Goal: Transaction & Acquisition: Purchase product/service

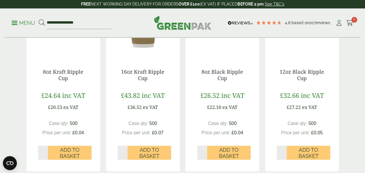
scroll to position [361, 0]
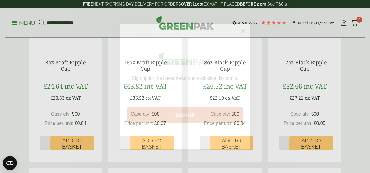
click at [245, 30] on icon "Close dialog" at bounding box center [243, 31] width 4 height 4
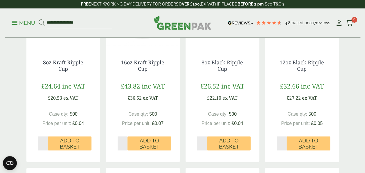
type input "*"
click at [285, 141] on input "*" at bounding box center [282, 143] width 10 height 14
click at [308, 138] on span "Add to Basket" at bounding box center [308, 143] width 35 height 13
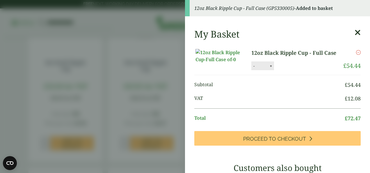
click at [354, 33] on icon at bounding box center [357, 32] width 6 height 8
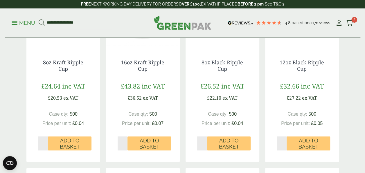
scroll to position [35, 0]
click at [262, 88] on div "12oz Coca Cola Cup £125.99 inc VAT £104.99 ex VAT Case qty: 2000 Price per unit…" at bounding box center [182, 68] width 313 height 584
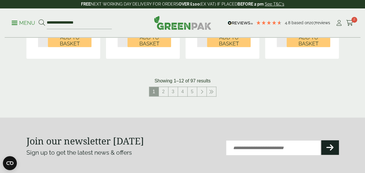
scroll to position [663, 0]
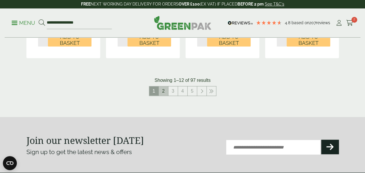
click at [165, 89] on link "2" at bounding box center [163, 90] width 9 height 9
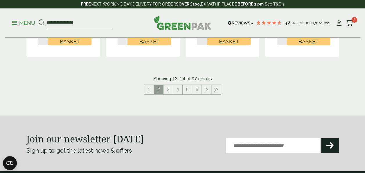
scroll to position [663, 0]
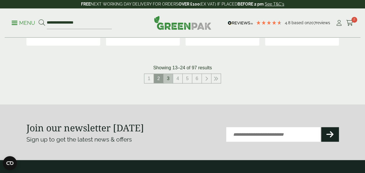
click at [168, 79] on link "3" at bounding box center [168, 78] width 9 height 9
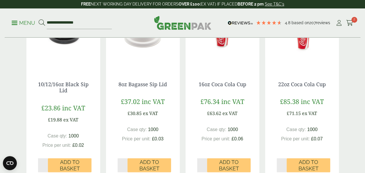
scroll to position [337, 0]
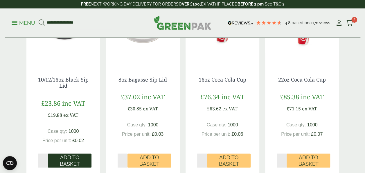
click at [66, 160] on span "Add to Basket" at bounding box center [69, 160] width 35 height 13
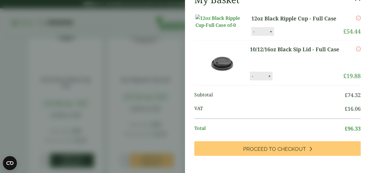
scroll to position [35, 0]
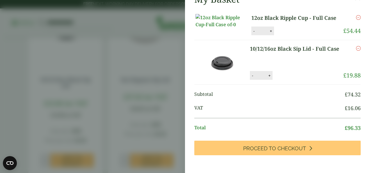
click at [356, 17] on icon "Remove this item" at bounding box center [358, 17] width 5 height 5
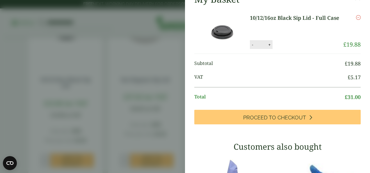
click at [356, 17] on icon "Remove this item" at bounding box center [358, 17] width 5 height 5
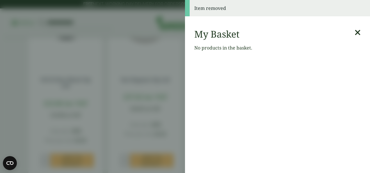
click at [356, 33] on div "My Basket No products in the basket." at bounding box center [277, 42] width 185 height 37
click at [354, 33] on icon at bounding box center [357, 32] width 6 height 8
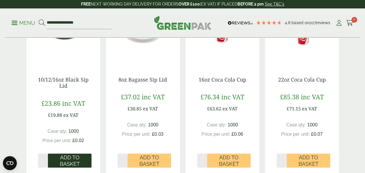
click at [65, 159] on span "Add to Basket" at bounding box center [69, 160] width 35 height 13
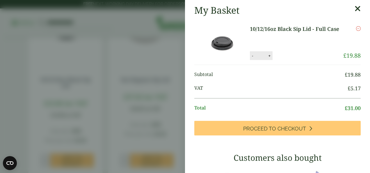
click at [354, 9] on icon at bounding box center [357, 9] width 6 height 8
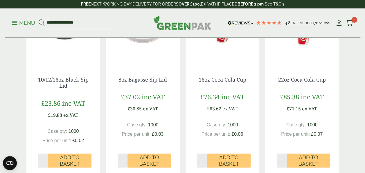
scroll to position [81, 0]
click at [261, 56] on div "10/12/16oz White Sip Lid £25.04 inc VAT £20.87 ex VAT Case qty: 1000 Price per …" at bounding box center [182, 85] width 313 height 572
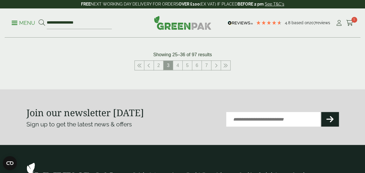
scroll to position [651, 0]
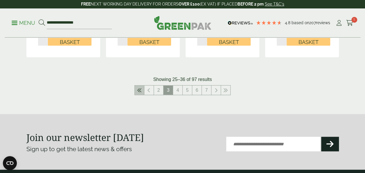
click at [140, 90] on icon at bounding box center [139, 90] width 5 height 5
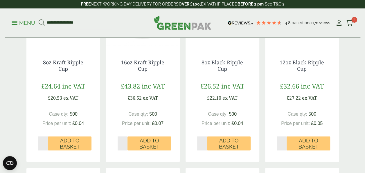
scroll to position [372, 0]
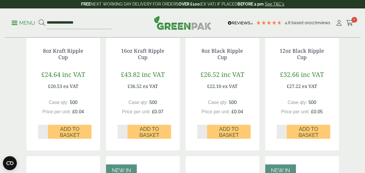
type input "*"
click at [286, 130] on input "*" at bounding box center [282, 131] width 10 height 14
click at [303, 129] on span "Add to Basket" at bounding box center [308, 132] width 35 height 13
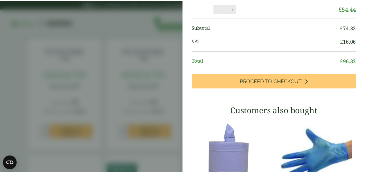
scroll to position [81, 0]
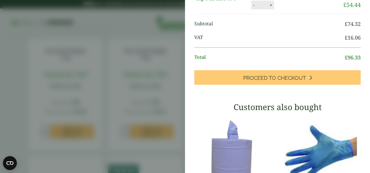
click at [156, 92] on aside "My Basket 10/12/16oz Black Sip Lid - Full Case 10/12/16oz Black Sip Lid - Full …" at bounding box center [185, 86] width 370 height 173
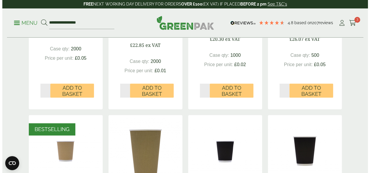
scroll to position [209, 0]
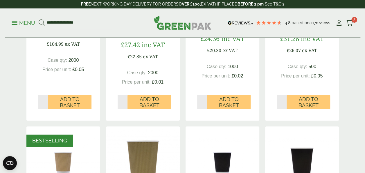
click at [17, 22] on span at bounding box center [15, 22] width 6 height 1
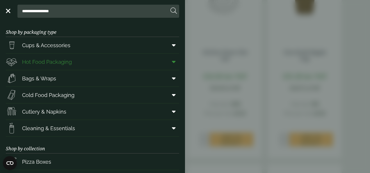
click at [51, 62] on span "Hot Food Packaging" at bounding box center [47, 62] width 50 height 8
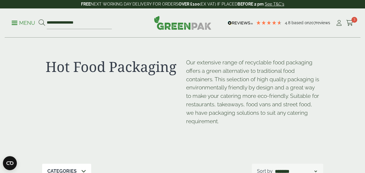
click at [51, 62] on h1 "Hot Food Packaging" at bounding box center [113, 66] width 134 height 17
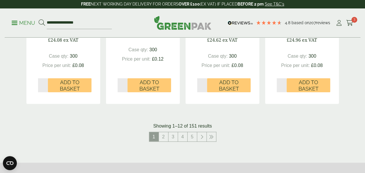
scroll to position [663, 0]
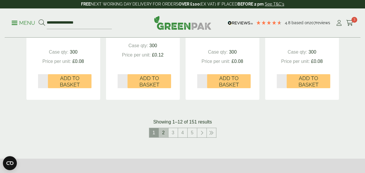
click at [165, 129] on link "2" at bounding box center [163, 132] width 9 height 9
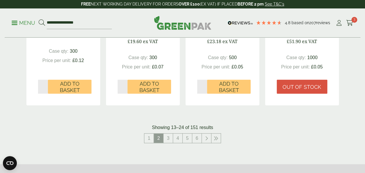
scroll to position [709, 0]
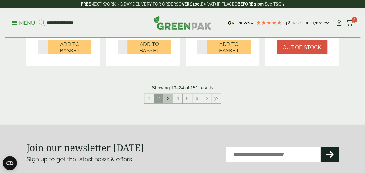
click at [170, 98] on link "3" at bounding box center [168, 98] width 9 height 9
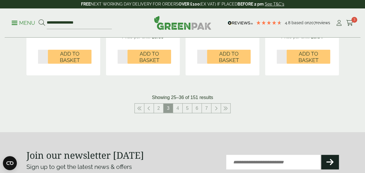
scroll to position [709, 0]
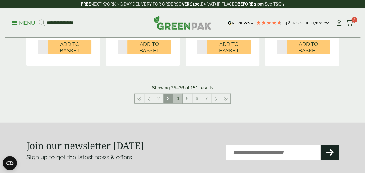
click at [177, 98] on link "4" at bounding box center [177, 98] width 9 height 9
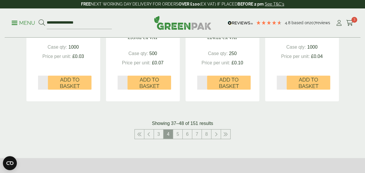
scroll to position [675, 0]
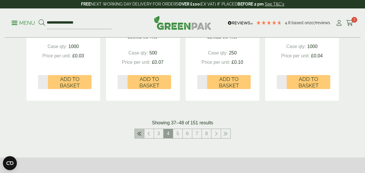
click at [140, 131] on icon at bounding box center [139, 133] width 5 height 5
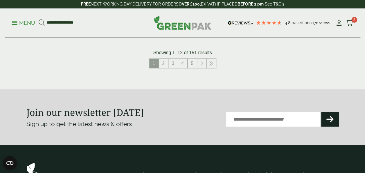
scroll to position [733, 0]
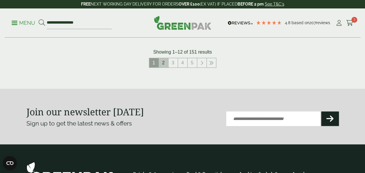
click at [163, 65] on link "2" at bounding box center [163, 62] width 9 height 9
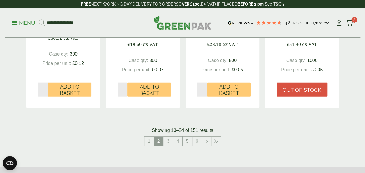
scroll to position [675, 0]
